Goal: Use online tool/utility: Utilize a website feature to perform a specific function

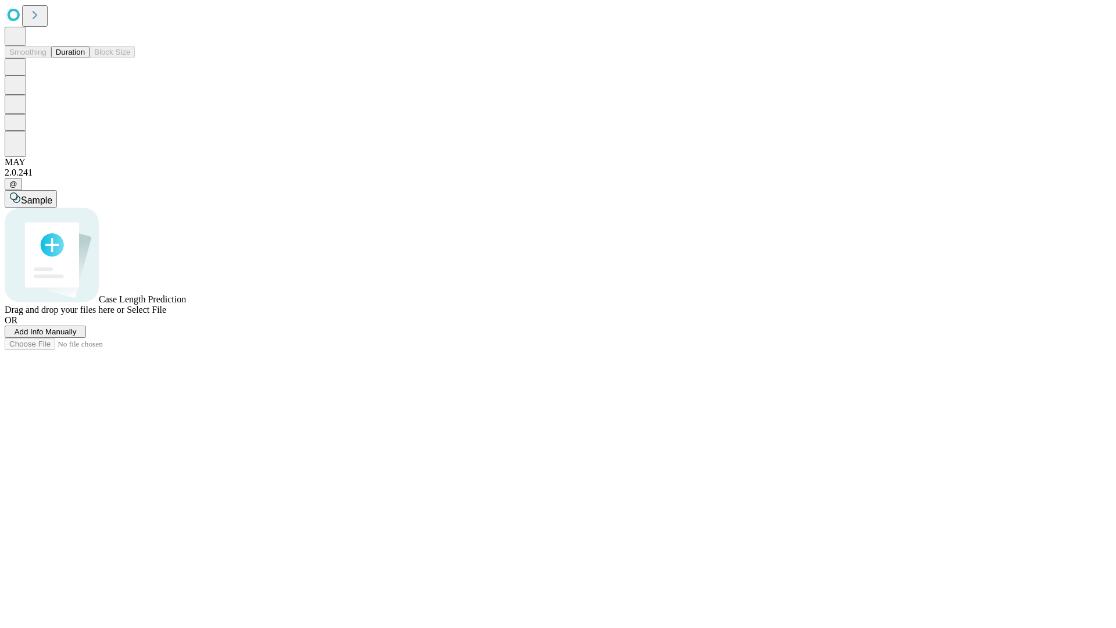
click at [85, 58] on button "Duration" at bounding box center [70, 52] width 38 height 12
click at [77, 336] on span "Add Info Manually" at bounding box center [46, 331] width 62 height 9
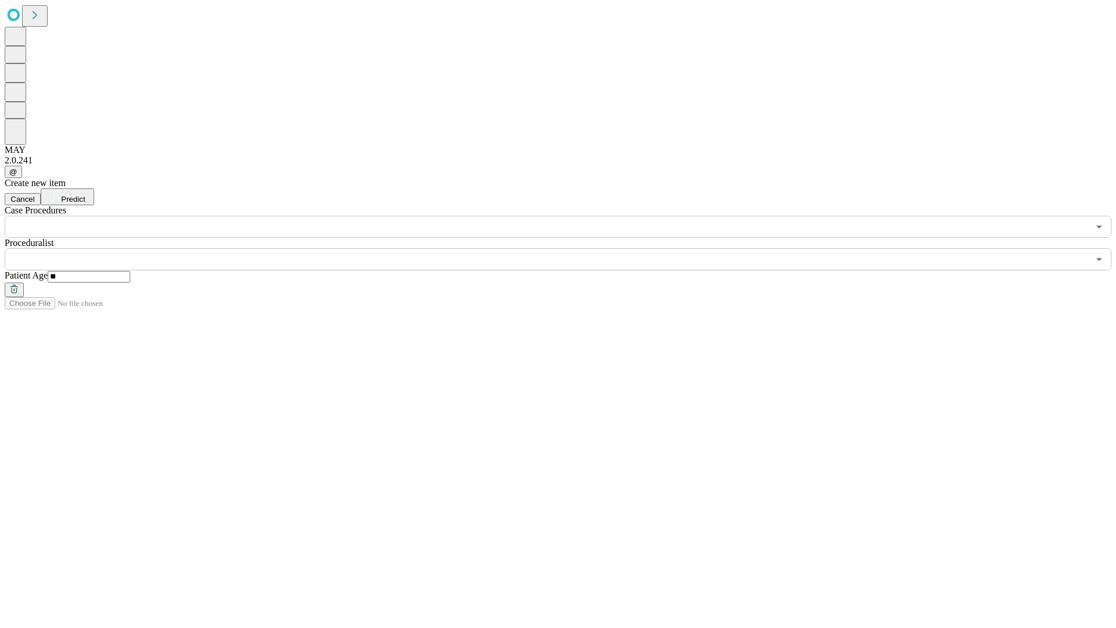
type input "**"
click at [566, 248] on input "text" at bounding box center [547, 259] width 1084 height 22
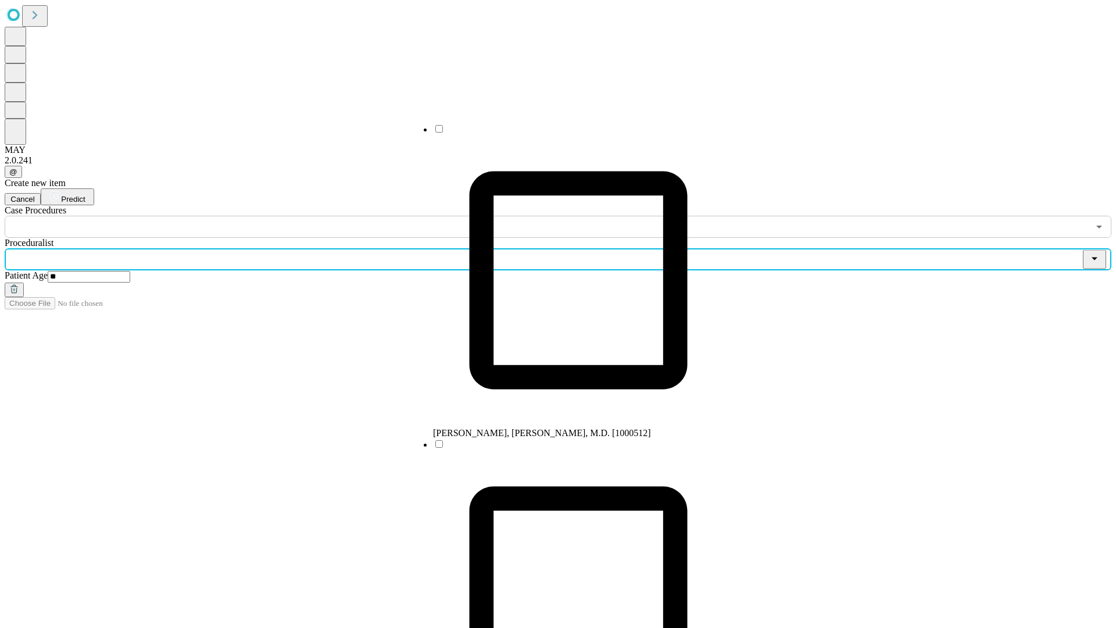
click at [567, 133] on li "[PERSON_NAME], [PERSON_NAME], M.D. [1000512]" at bounding box center [578, 280] width 291 height 315
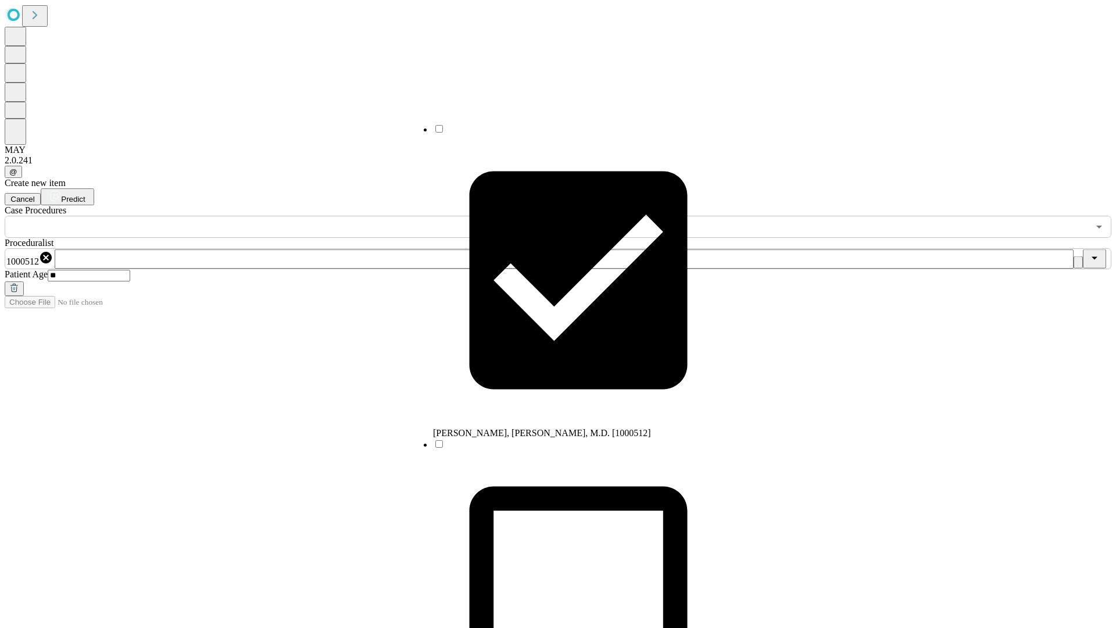
click at [244, 216] on input "text" at bounding box center [547, 227] width 1084 height 22
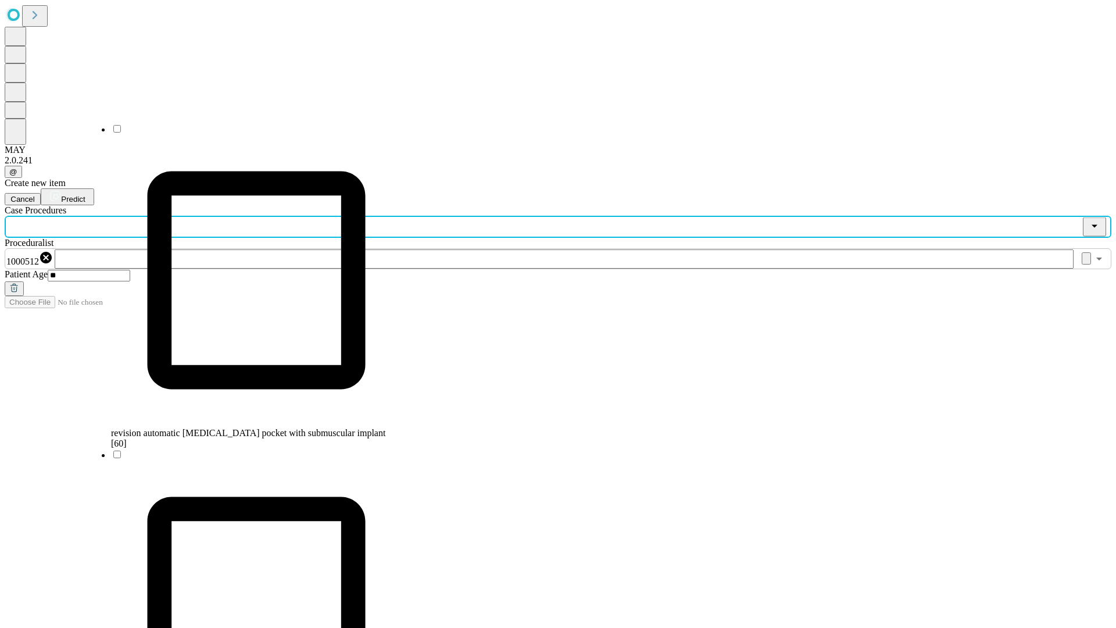
click at [245, 428] on span "revision automatic [MEDICAL_DATA] pocket with submuscular implant [60]" at bounding box center [248, 438] width 274 height 20
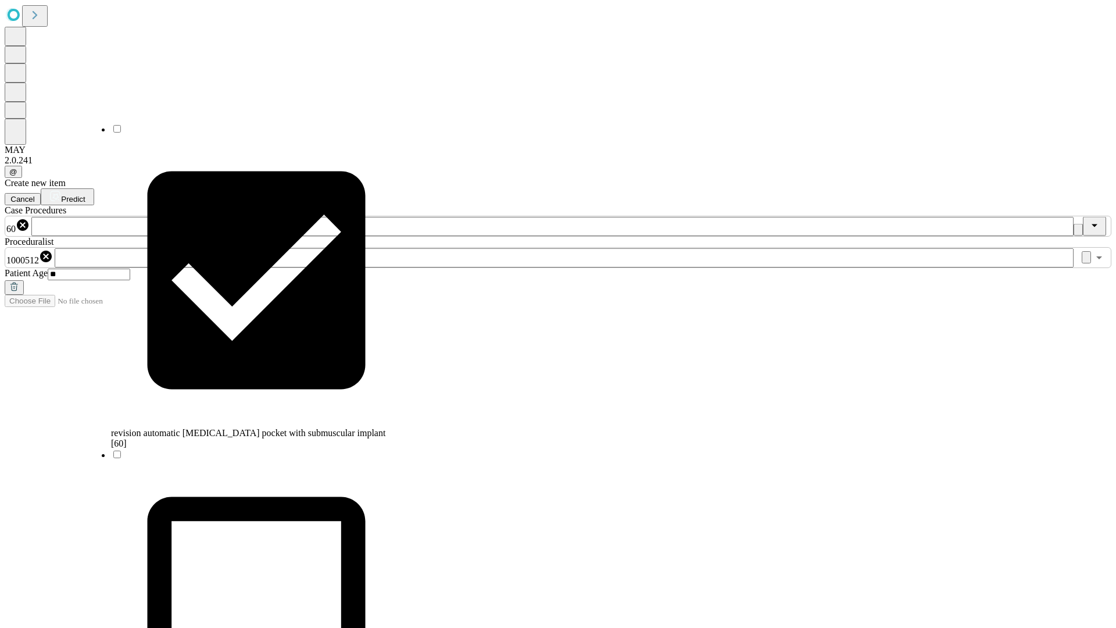
click at [85, 195] on span "Predict" at bounding box center [73, 199] width 24 height 9
